Goal: Task Accomplishment & Management: Manage account settings

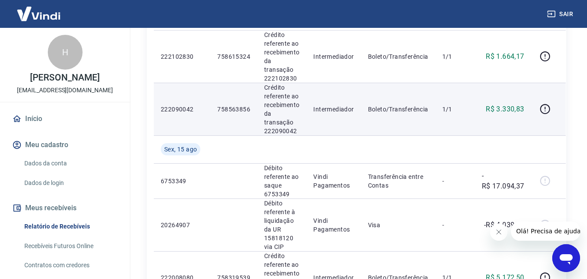
scroll to position [913, 0]
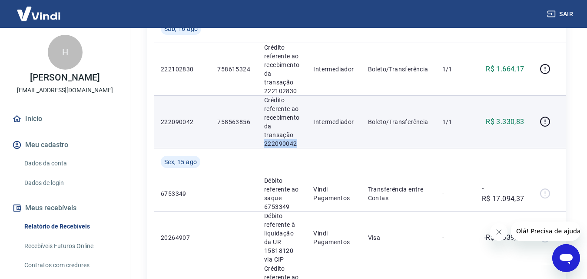
drag, startPoint x: 264, startPoint y: 142, endPoint x: 300, endPoint y: 137, distance: 36.8
click at [303, 142] on td "Crédito referente ao recebimento da transação 222090042" at bounding box center [281, 121] width 49 height 53
copy p "222090042"
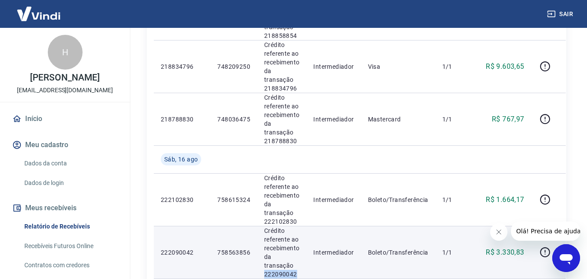
scroll to position [826, 0]
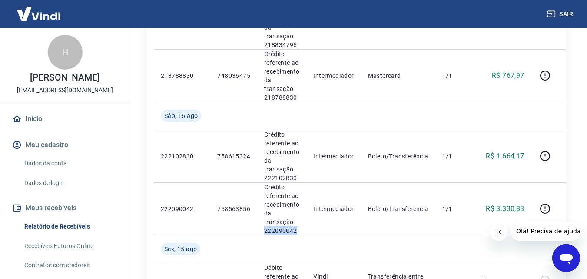
copy p "222090042"
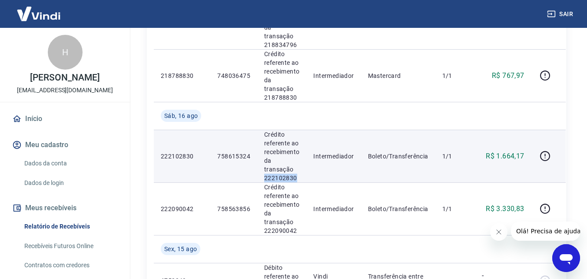
drag, startPoint x: 264, startPoint y: 180, endPoint x: 296, endPoint y: 178, distance: 31.8
click at [296, 178] on p "Crédito referente ao recebimento da transação 222102830" at bounding box center [281, 156] width 35 height 52
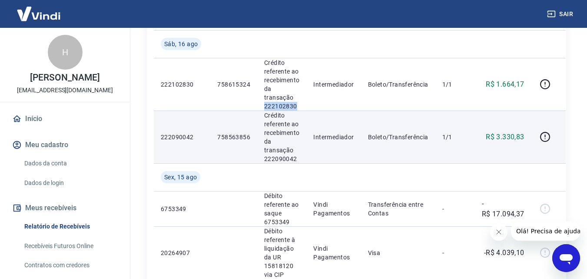
scroll to position [913, 0]
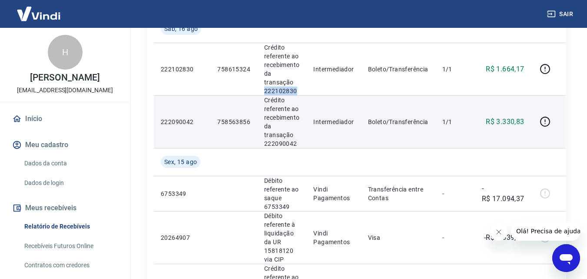
copy p "222102830"
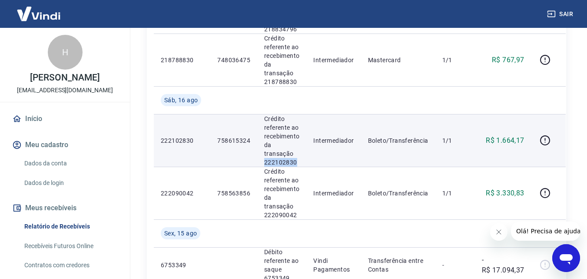
scroll to position [826, 0]
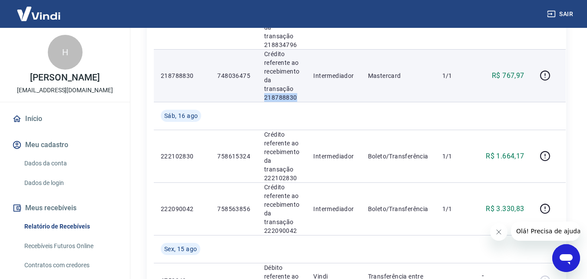
drag, startPoint x: 263, startPoint y: 98, endPoint x: 301, endPoint y: 98, distance: 37.4
click at [301, 98] on td "Crédito referente ao recebimento da transação 218788830" at bounding box center [281, 75] width 49 height 53
copy p "218788830"
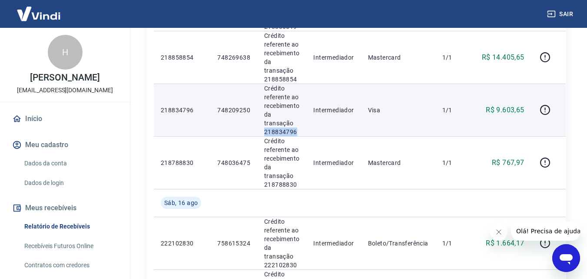
drag, startPoint x: 264, startPoint y: 133, endPoint x: 292, endPoint y: 127, distance: 28.5
click at [293, 128] on p "Crédito referente ao recebimento da transação 218834796" at bounding box center [281, 110] width 35 height 52
copy p "21883479"
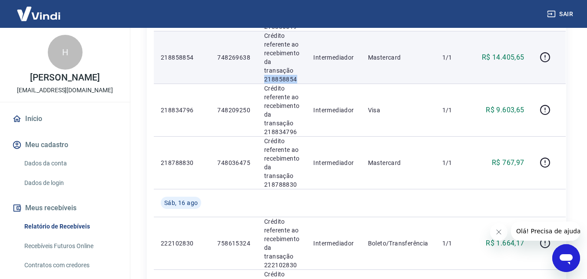
drag, startPoint x: 264, startPoint y: 80, endPoint x: 296, endPoint y: 80, distance: 31.3
click at [296, 80] on p "Crédito referente ao recebimento da transação 218858854" at bounding box center [281, 57] width 35 height 52
copy p "218858854"
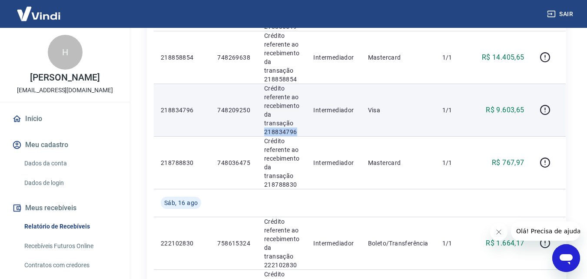
drag, startPoint x: 263, startPoint y: 133, endPoint x: 297, endPoint y: 132, distance: 33.9
click at [297, 132] on td "Crédito referente ao recebimento da transação 218834796" at bounding box center [281, 109] width 49 height 53
copy p "218834796"
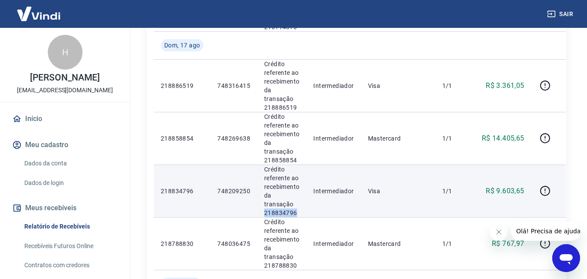
scroll to position [652, 0]
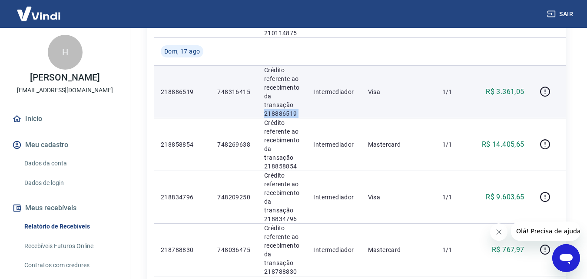
drag, startPoint x: 262, startPoint y: 113, endPoint x: 300, endPoint y: 111, distance: 37.9
click at [313, 113] on tr "218886519 748316415 Crédito referente ao recebimento da transação 218886519 Int…" at bounding box center [360, 91] width 412 height 53
copy p "218886519"
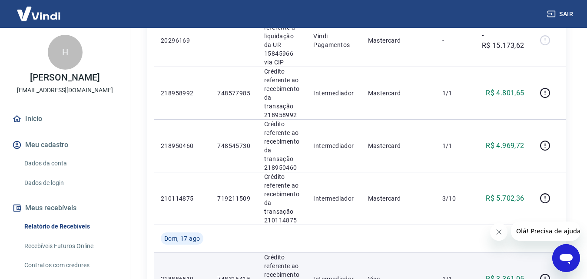
scroll to position [522, 0]
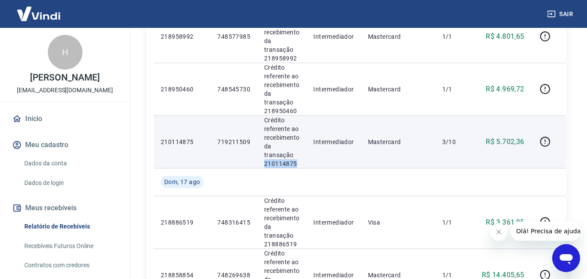
drag, startPoint x: 264, startPoint y: 162, endPoint x: 299, endPoint y: 156, distance: 36.2
click at [303, 163] on td "Crédito referente ao recebimento da transação 210114875" at bounding box center [281, 141] width 49 height 53
copy p "210114875"
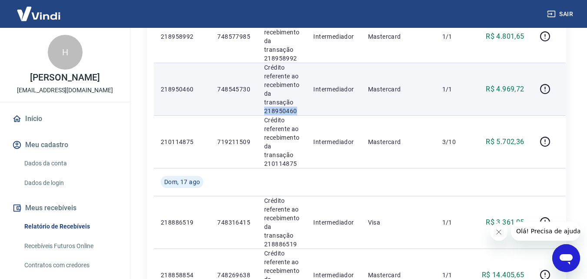
drag, startPoint x: 264, startPoint y: 110, endPoint x: 300, endPoint y: 110, distance: 36.1
click at [300, 110] on td "Crédito referente ao recebimento da transação 218950460" at bounding box center [281, 89] width 49 height 53
copy p "218950460"
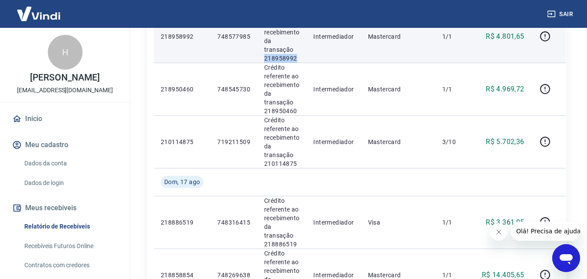
drag, startPoint x: 264, startPoint y: 60, endPoint x: 298, endPoint y: 58, distance: 33.5
click at [298, 58] on p "Crédito referente ao recebimento da transação 218958992" at bounding box center [281, 36] width 35 height 52
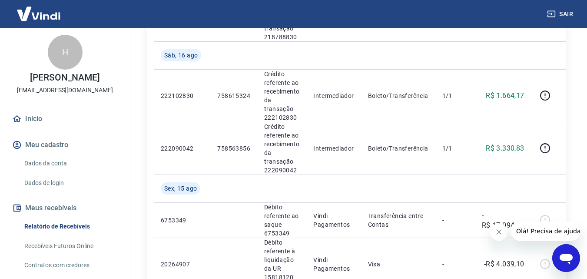
scroll to position [913, 0]
